Goal: Transaction & Acquisition: Purchase product/service

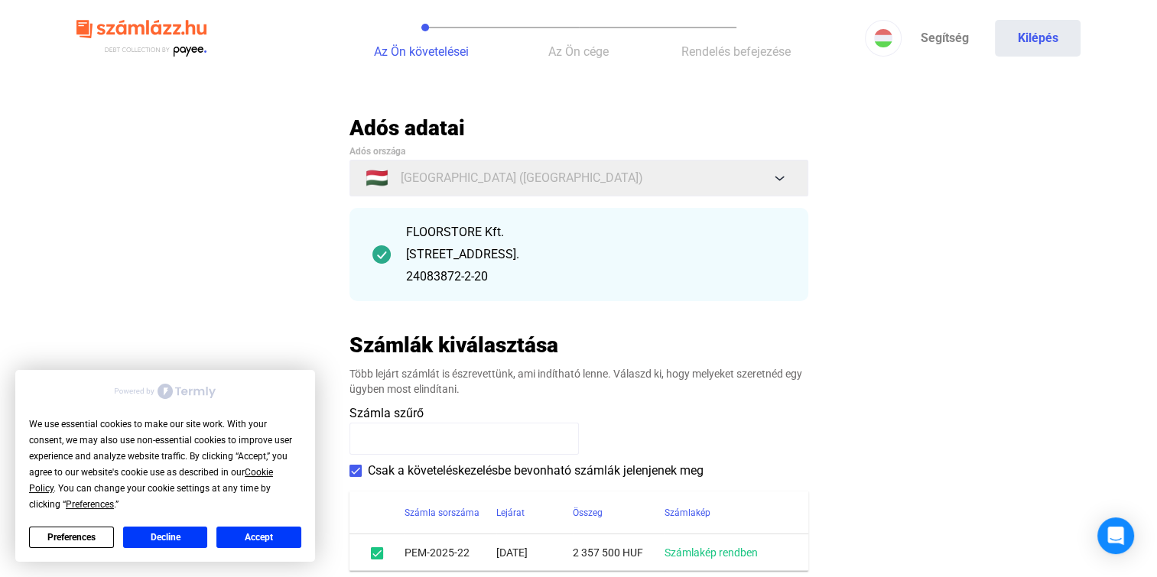
click at [260, 540] on button "Accept" at bounding box center [258, 537] width 85 height 21
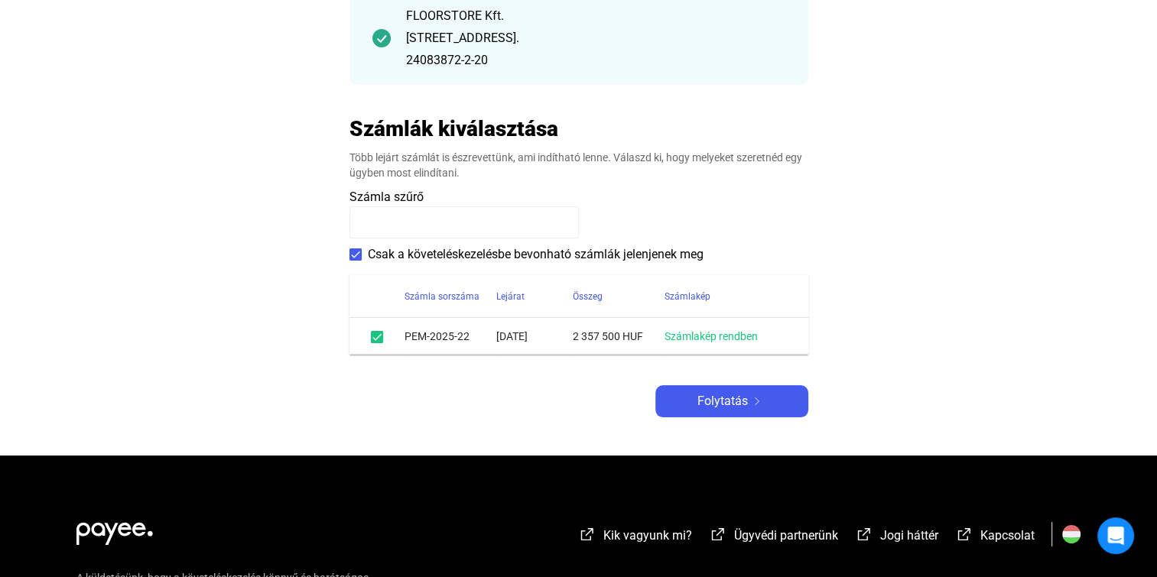
scroll to position [217, 0]
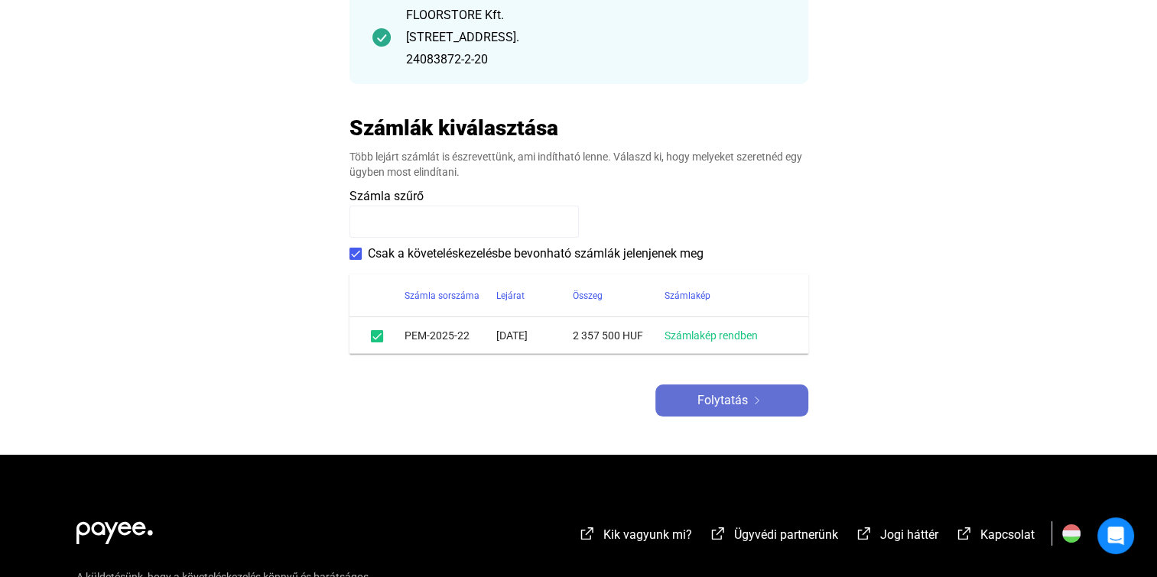
click at [739, 398] on span "Folytatás" at bounding box center [723, 401] width 50 height 18
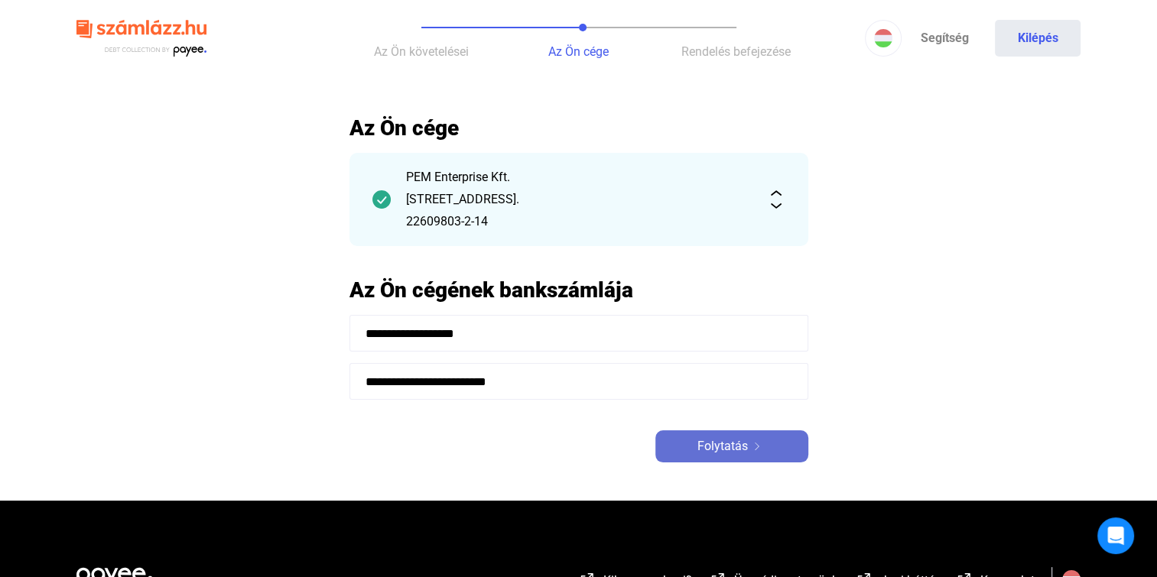
click at [717, 450] on span "Folytatás" at bounding box center [723, 446] width 50 height 18
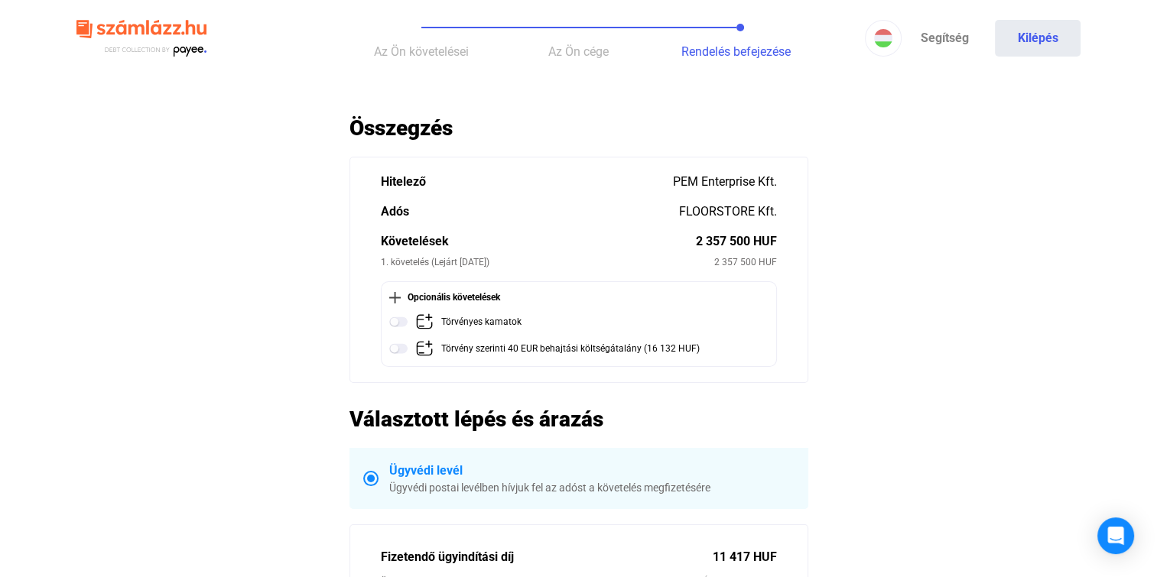
scroll to position [49, 0]
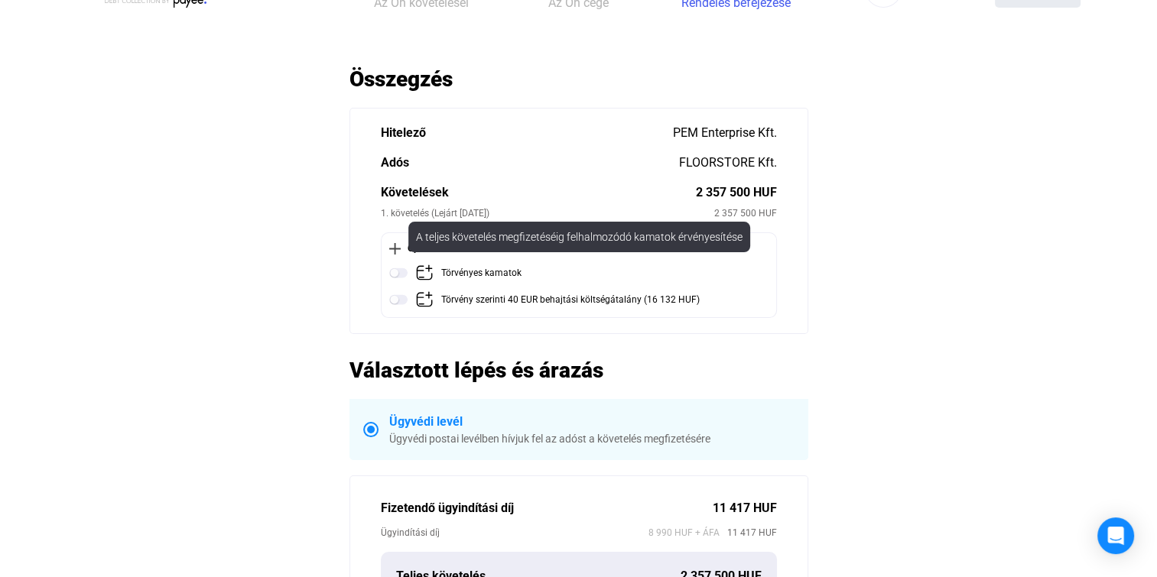
click at [401, 272] on img at bounding box center [398, 273] width 18 height 18
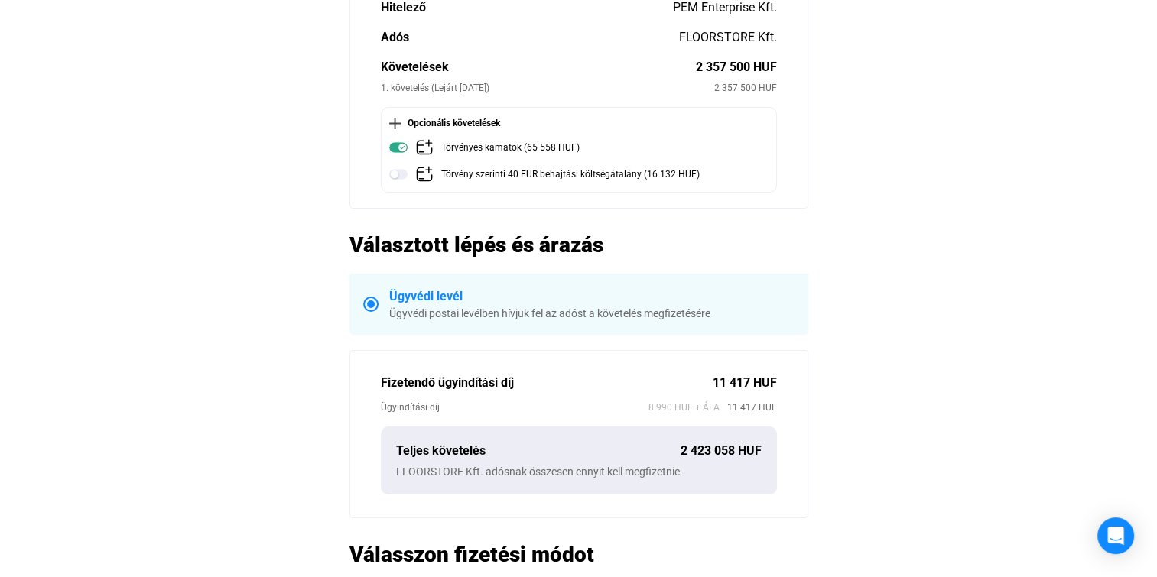
scroll to position [174, 0]
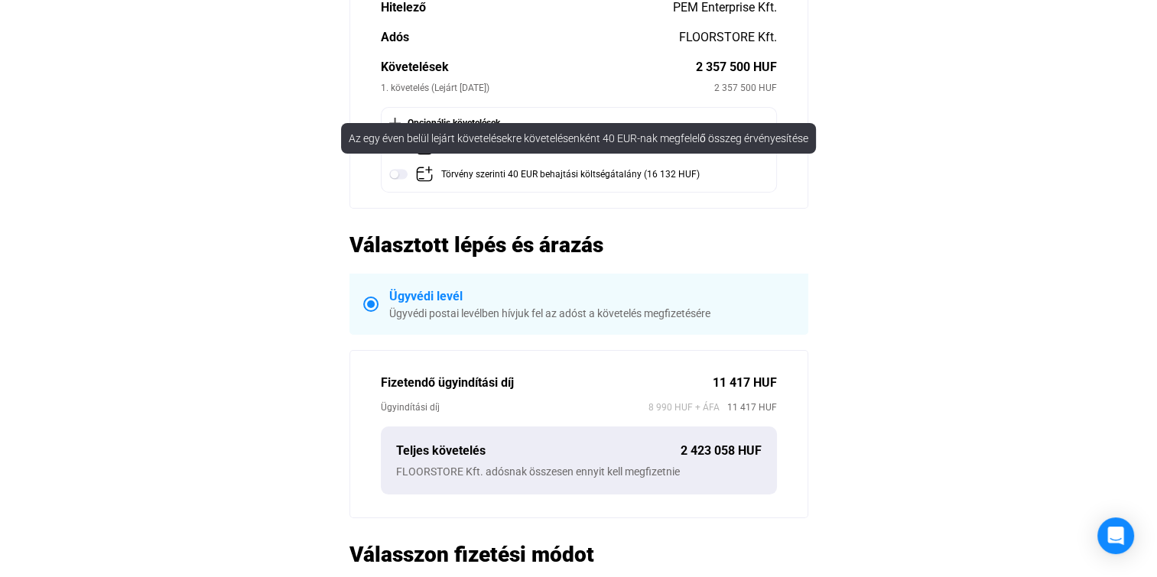
click at [398, 171] on img at bounding box center [398, 174] width 18 height 18
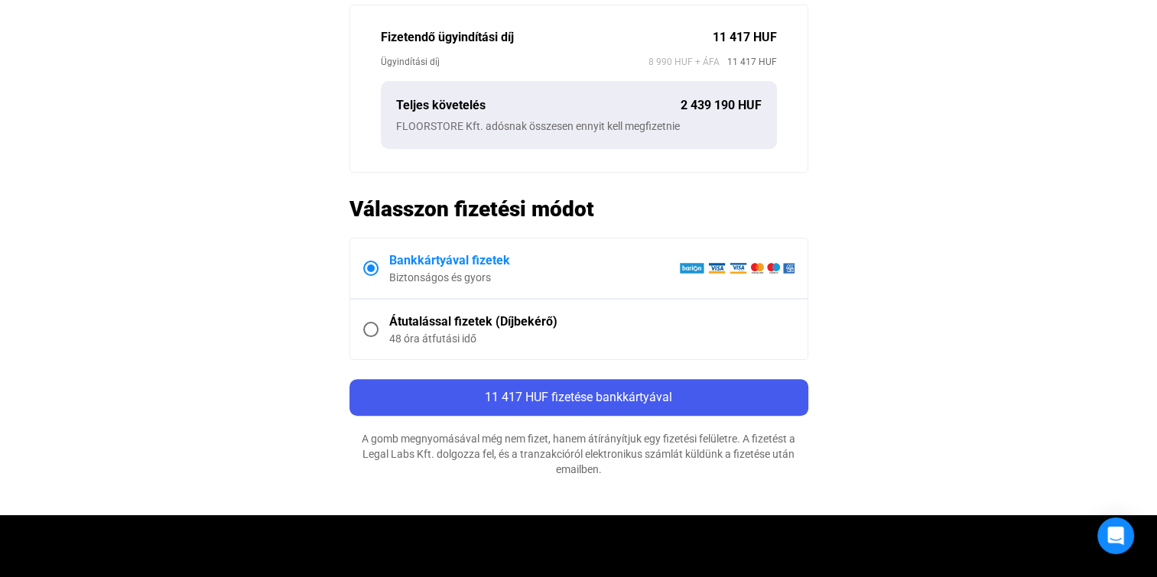
scroll to position [542, 0]
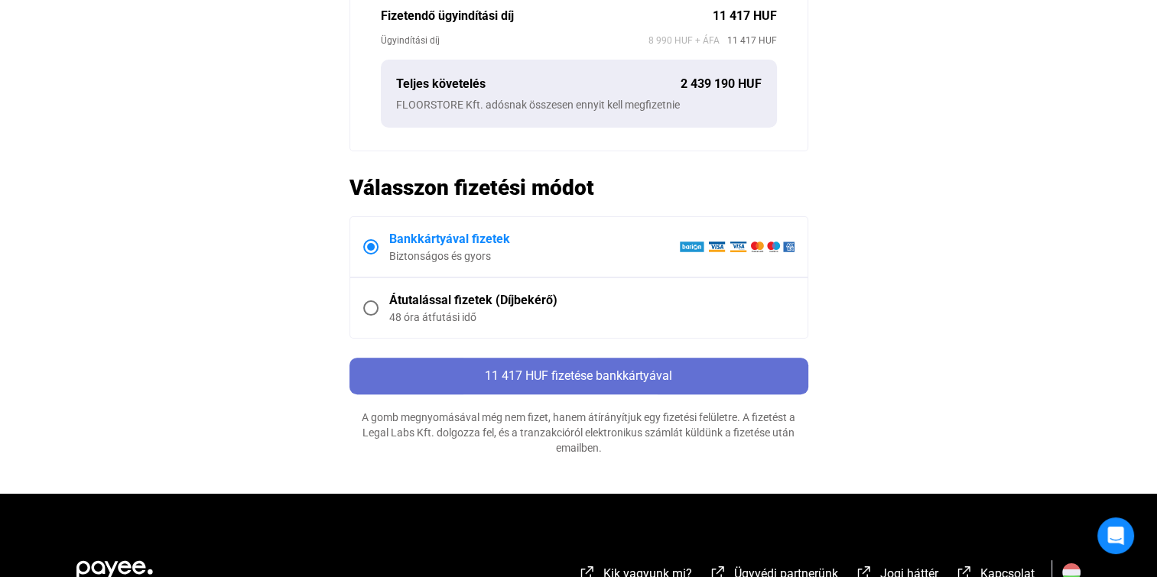
click at [538, 377] on span "11 417 HUF fizetése bankkártyával" at bounding box center [578, 376] width 187 height 15
